Goal: Information Seeking & Learning: Learn about a topic

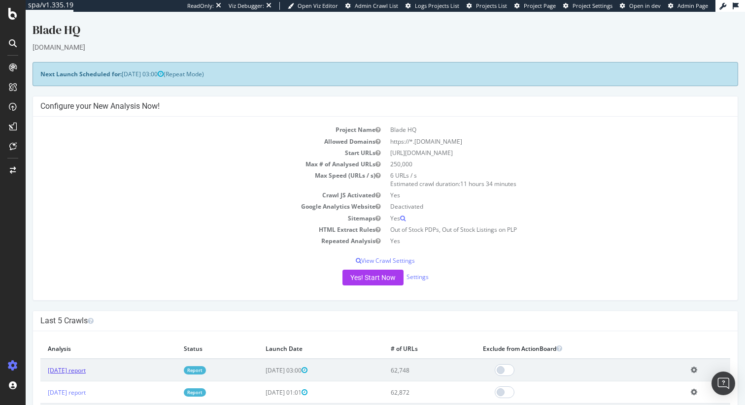
click at [79, 371] on link "[DATE] report" at bounding box center [67, 371] width 38 height 8
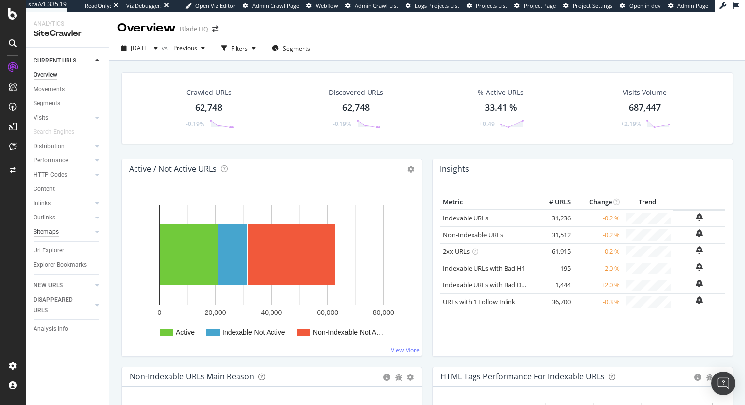
click at [40, 233] on div "Sitemaps" at bounding box center [45, 232] width 25 height 10
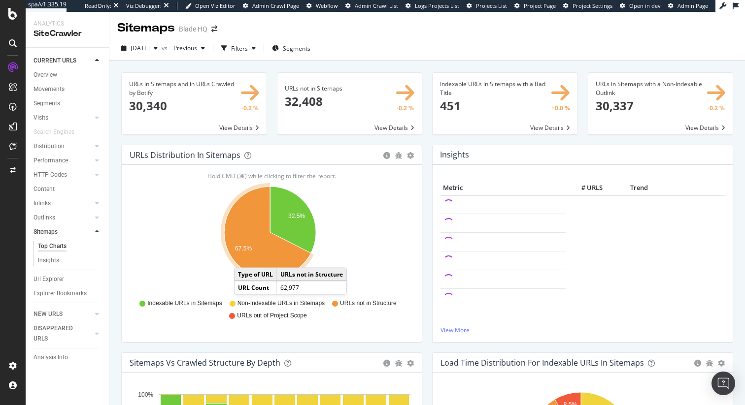
click at [244, 258] on icon "A chart." at bounding box center [267, 233] width 87 height 92
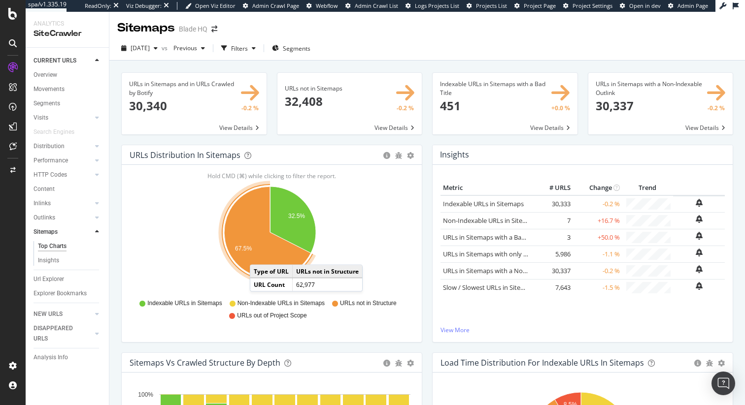
click at [260, 255] on icon "A chart." at bounding box center [267, 233] width 87 height 92
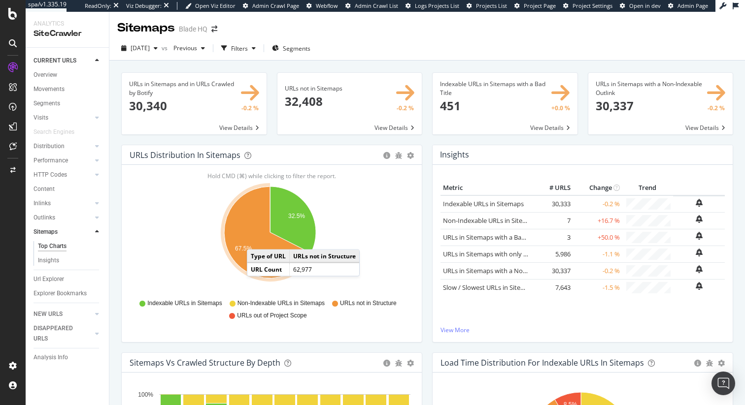
click at [257, 240] on icon "A chart." at bounding box center [267, 233] width 87 height 92
click at [457, 331] on link "View More" at bounding box center [582, 330] width 284 height 8
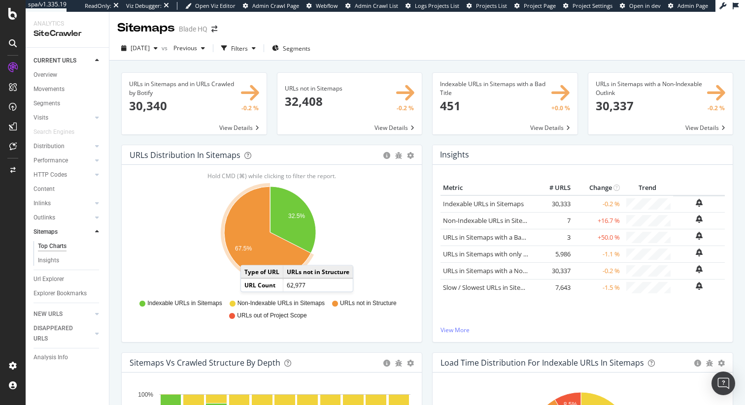
click at [250, 256] on icon "A chart." at bounding box center [267, 233] width 87 height 92
click at [362, 96] on span at bounding box center [349, 104] width 145 height 62
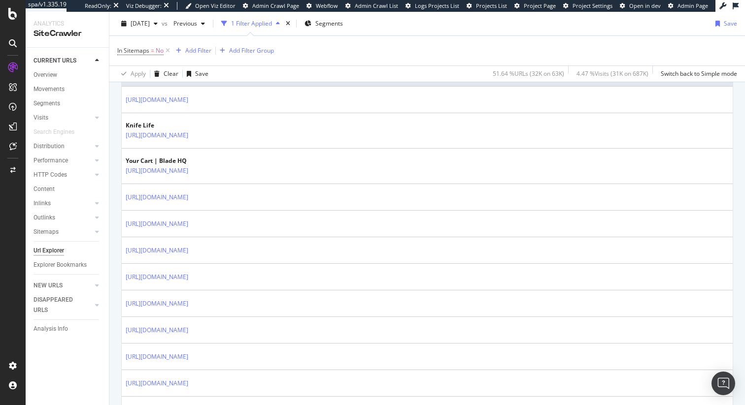
scroll to position [266, 0]
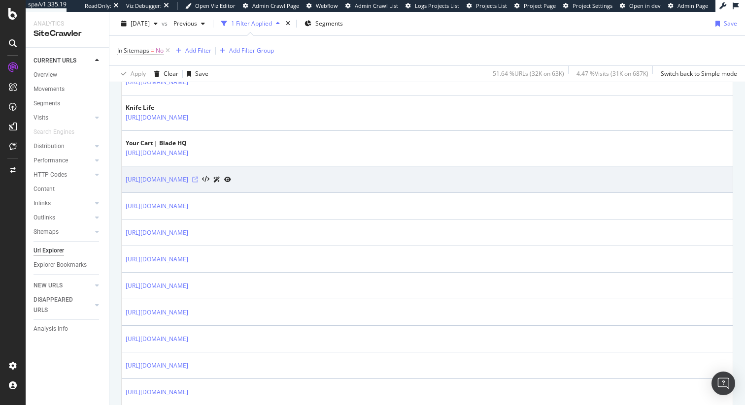
click at [198, 182] on icon at bounding box center [195, 180] width 6 height 6
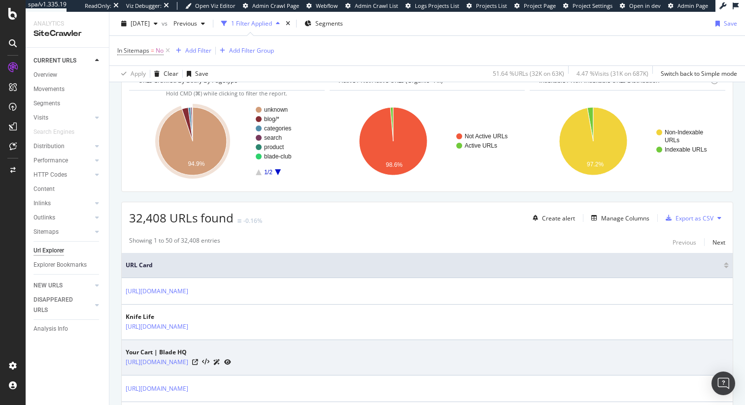
scroll to position [0, 0]
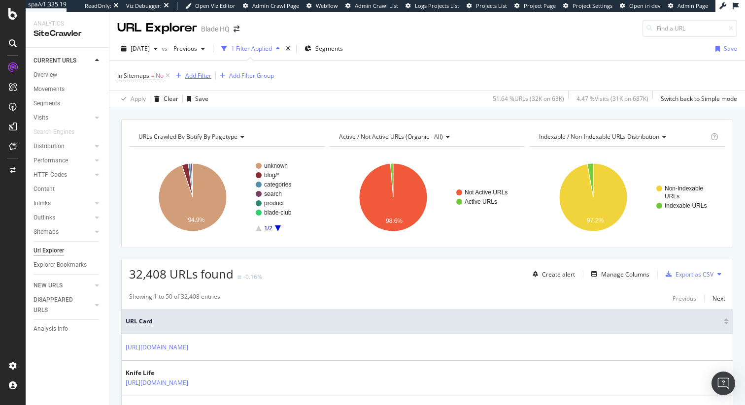
click at [202, 78] on div "Add Filter" at bounding box center [198, 75] width 26 height 8
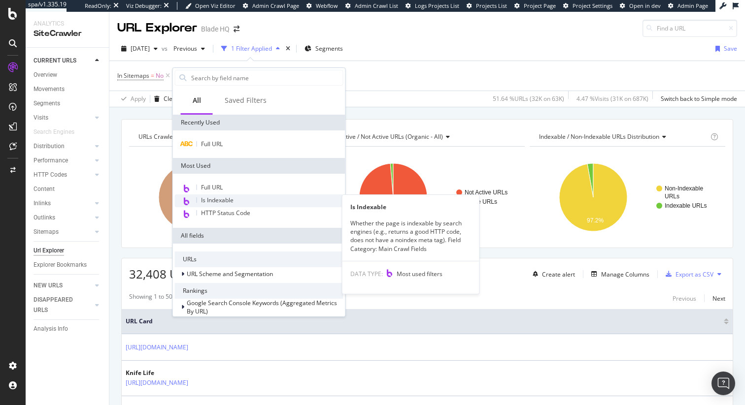
click at [210, 204] on span "Is Indexable" at bounding box center [217, 200] width 33 height 8
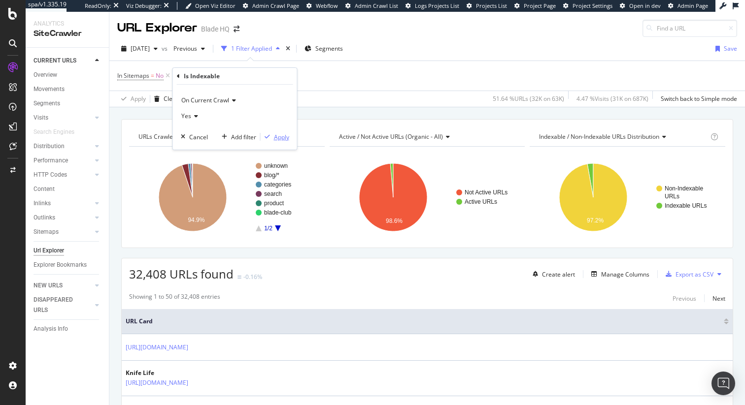
click at [285, 136] on div "Apply" at bounding box center [281, 137] width 15 height 8
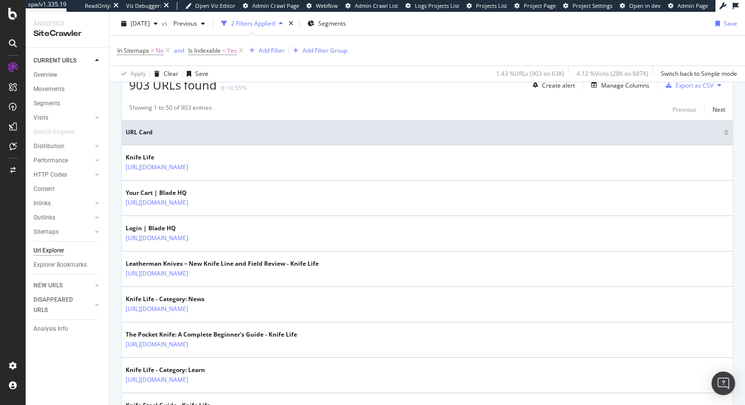
scroll to position [232, 0]
